Goal: Information Seeking & Learning: Understand process/instructions

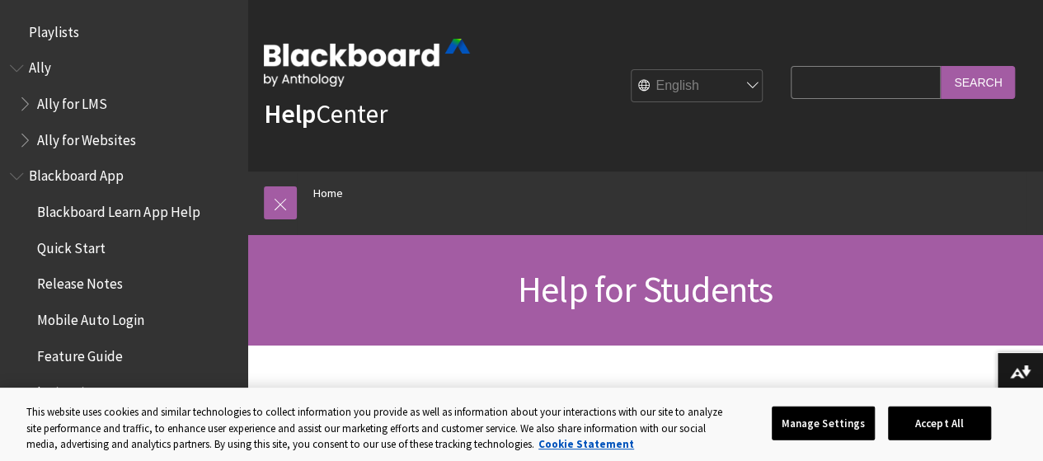
click at [852, 75] on input "Search Query" at bounding box center [865, 82] width 150 height 32
type input "I forgot my password"
click at [940, 66] on input "Search" at bounding box center [977, 82] width 74 height 32
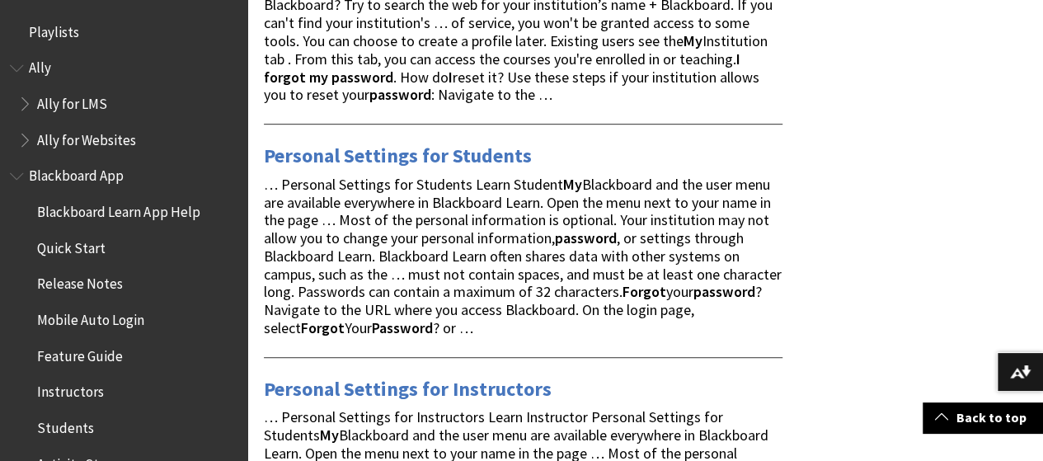
scroll to position [412, 0]
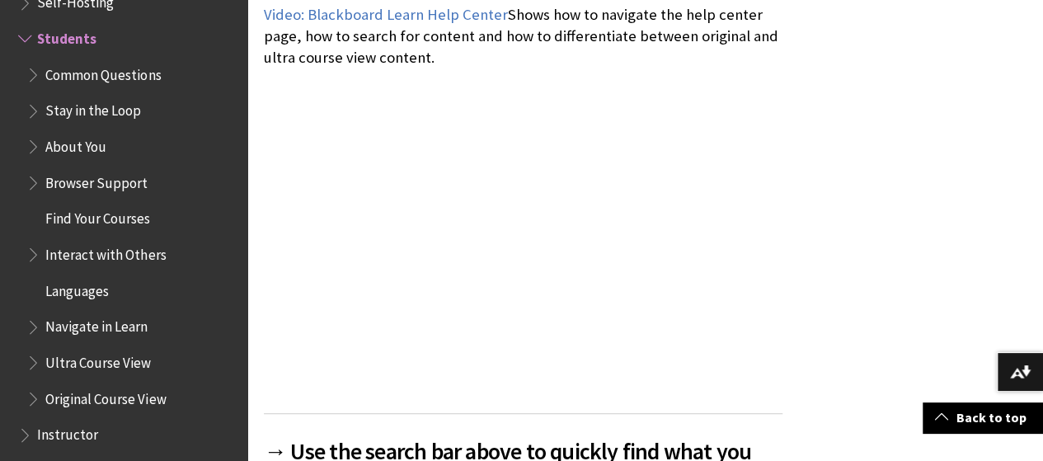
scroll to position [412, 0]
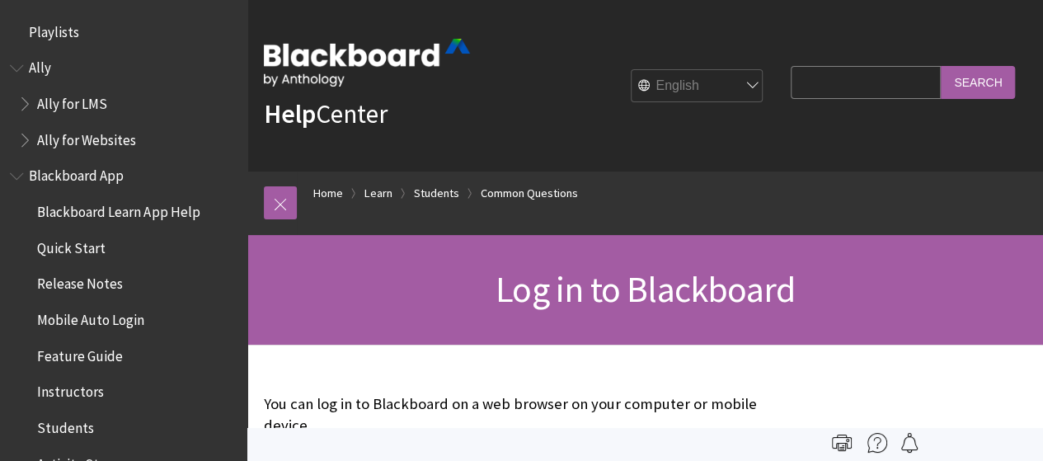
scroll to position [1803, 0]
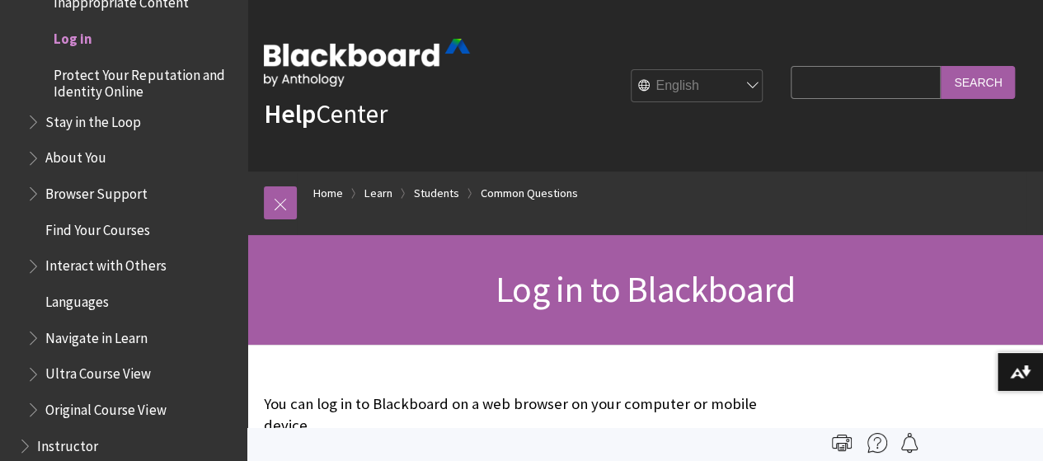
click at [807, 75] on input "Search Query" at bounding box center [865, 82] width 150 height 32
type input "I forgot my password"
click at [946, 85] on input "Search" at bounding box center [977, 82] width 74 height 32
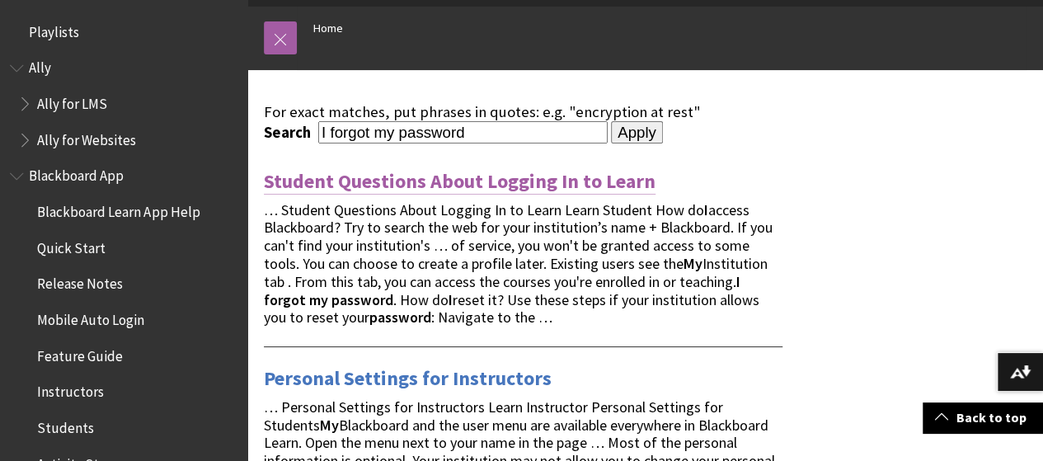
scroll to position [247, 0]
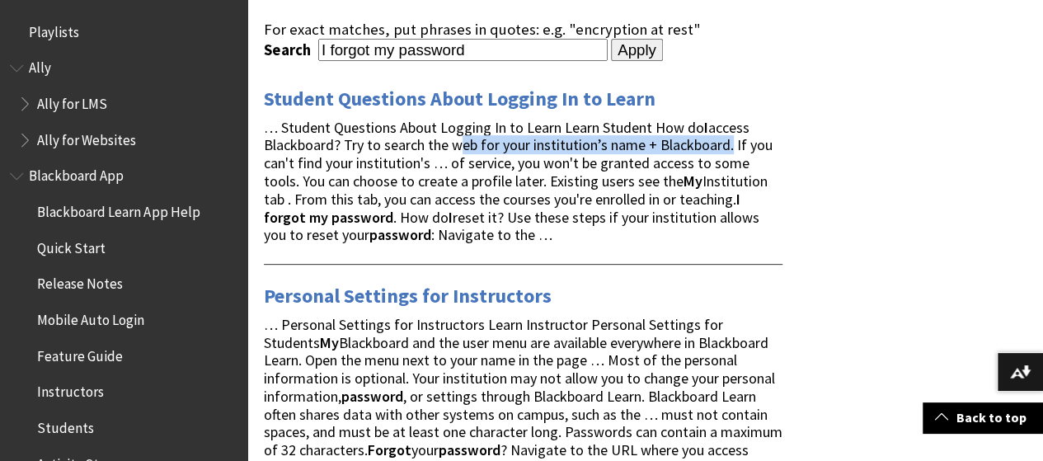
drag, startPoint x: 729, startPoint y: 148, endPoint x: 453, endPoint y: 143, distance: 275.3
click at [453, 143] on span "… Student Questions About Logging In to Learn Learn Student How do I access Bla…" at bounding box center [518, 181] width 509 height 127
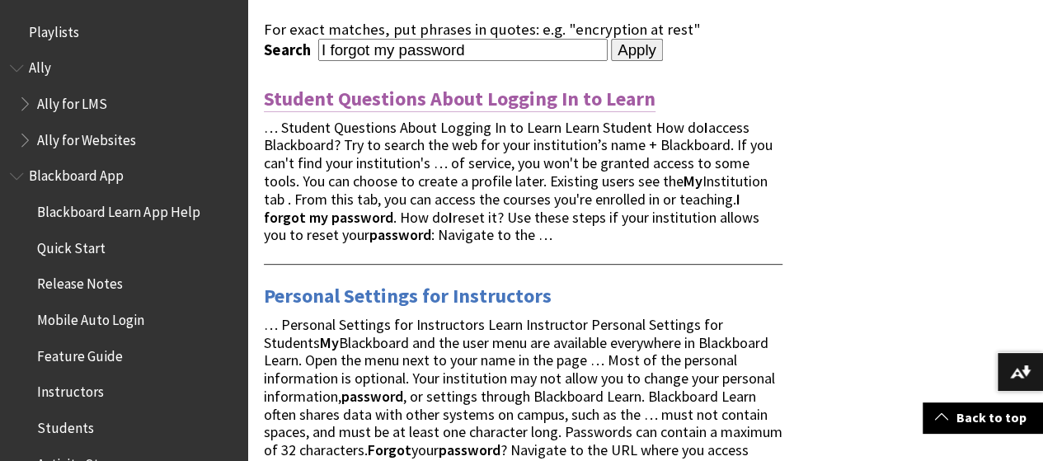
click at [370, 91] on link "Student Questions About Logging In to Learn" at bounding box center [459, 99] width 391 height 26
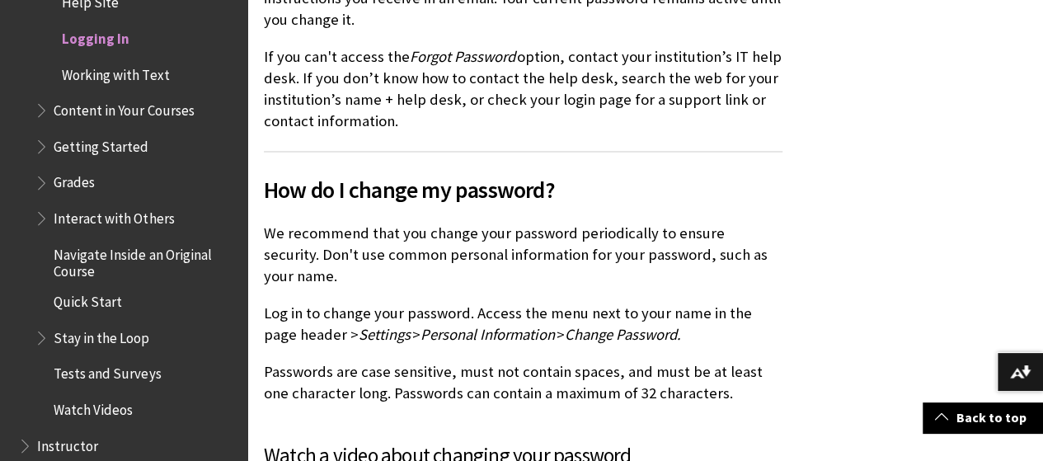
scroll to position [1731, 0]
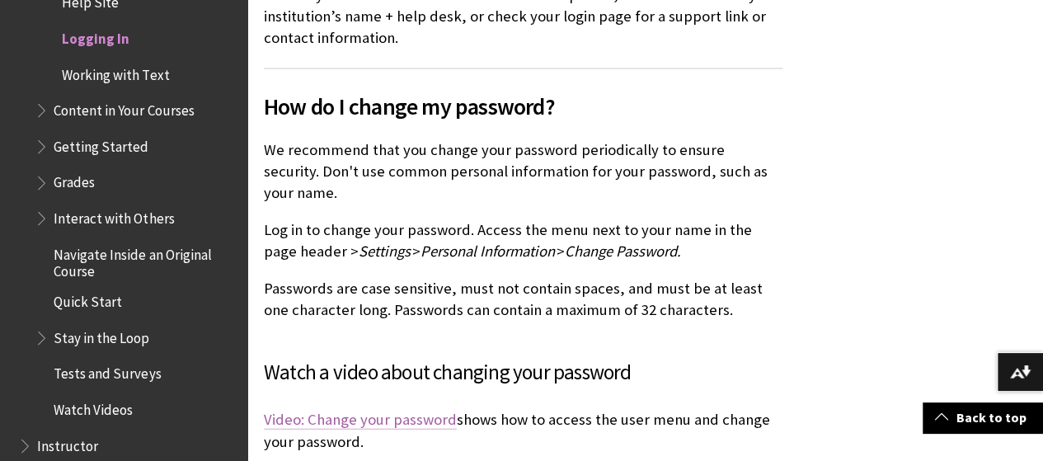
click at [368, 410] on link "Video: Change your password" at bounding box center [360, 420] width 193 height 20
